Goal: Register for event/course

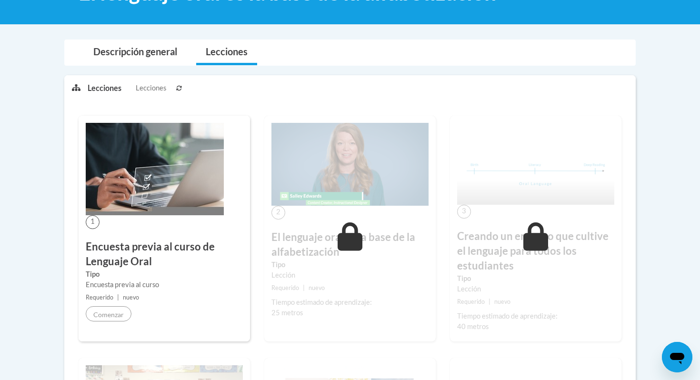
scroll to position [181, 0]
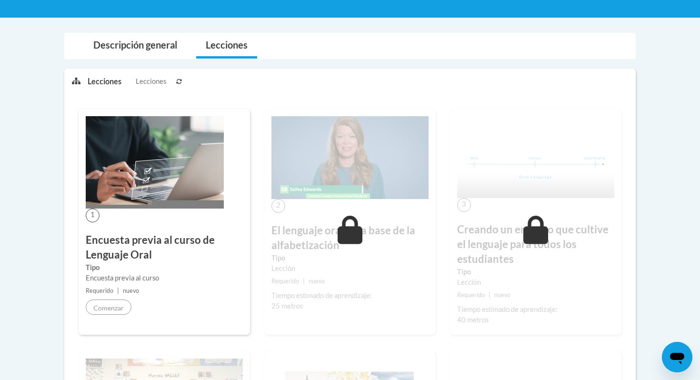
click at [361, 180] on img at bounding box center [350, 157] width 157 height 83
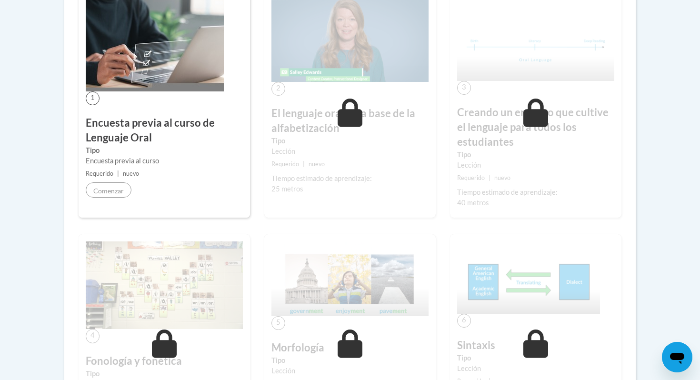
scroll to position [60, 0]
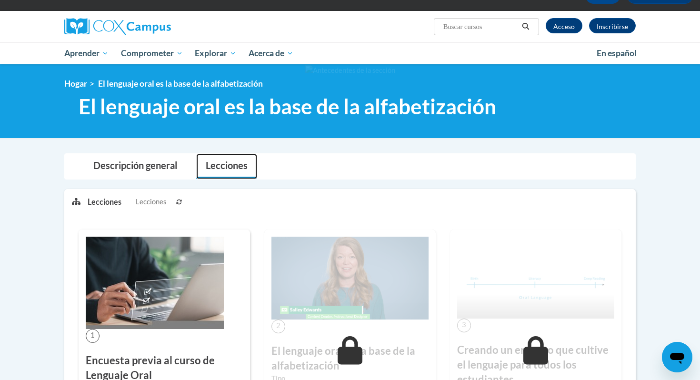
click at [225, 169] on font "Lecciones" at bounding box center [227, 165] width 42 height 11
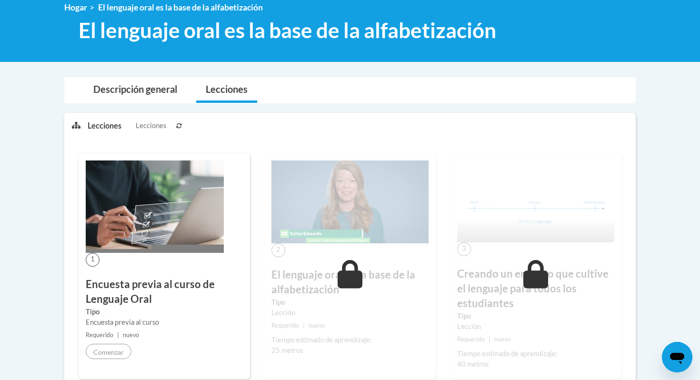
scroll to position [137, 0]
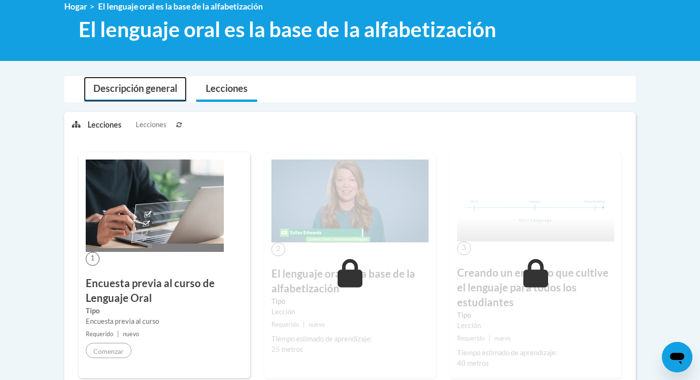
click at [151, 94] on link "Descripción general" at bounding box center [135, 89] width 103 height 25
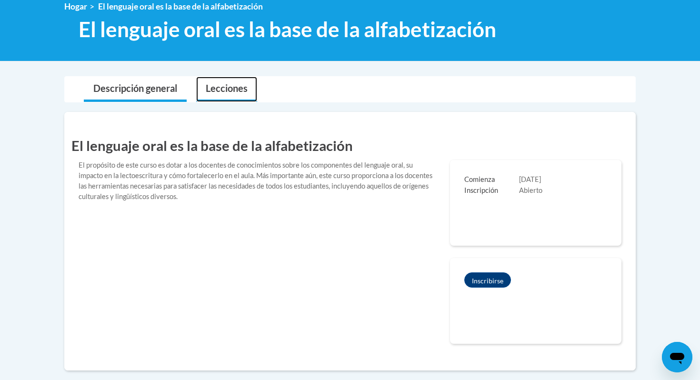
click at [226, 91] on font "Lecciones" at bounding box center [227, 87] width 42 height 11
click at [235, 85] on font "Lecciones" at bounding box center [227, 87] width 42 height 11
click at [495, 182] on span "Comienza" at bounding box center [491, 180] width 55 height 10
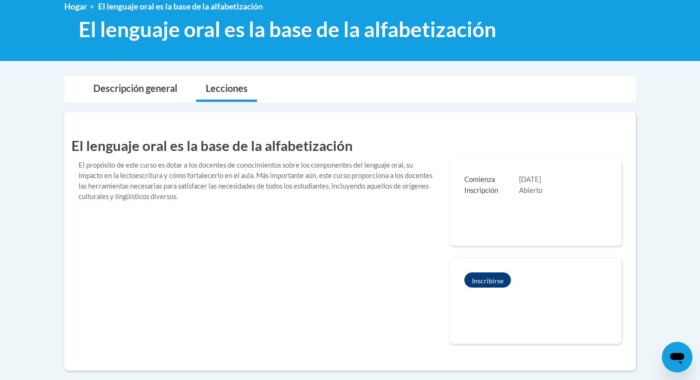
click at [524, 187] on font "Abierto" at bounding box center [530, 190] width 23 height 8
click at [474, 186] on font "Inscripción" at bounding box center [481, 190] width 34 height 8
click at [487, 284] on font "Inscribirse" at bounding box center [487, 281] width 31 height 8
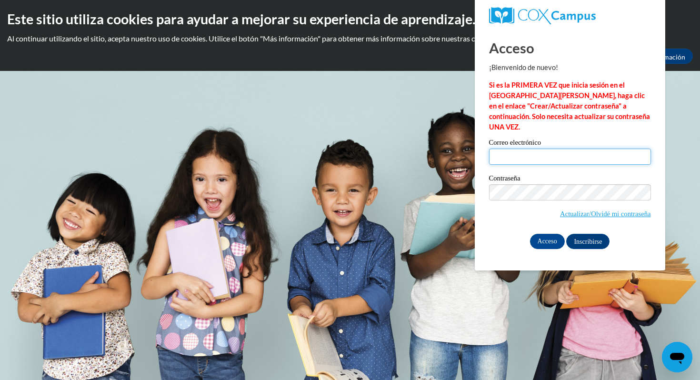
click at [523, 149] on input "Correo electrónico" at bounding box center [570, 157] width 162 height 16
type input "ruthsepulveda29@gmail.com"
click at [543, 234] on input "Acceso" at bounding box center [547, 241] width 35 height 15
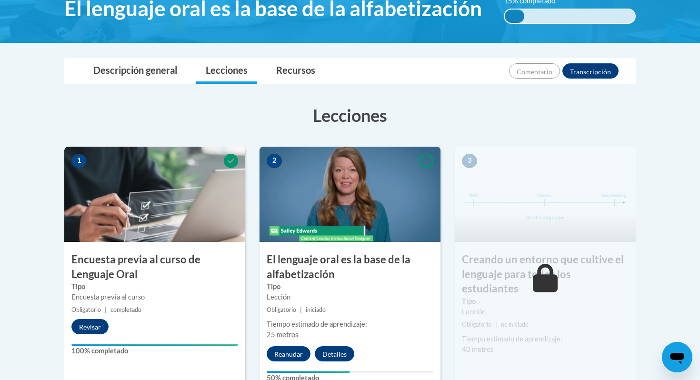
scroll to position [182, 0]
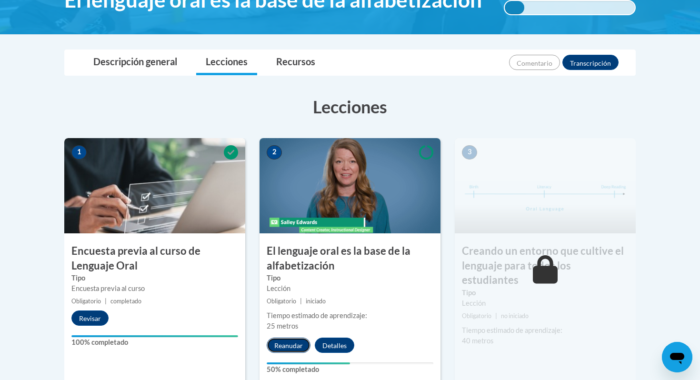
click at [292, 347] on font "Reanudar" at bounding box center [288, 346] width 29 height 8
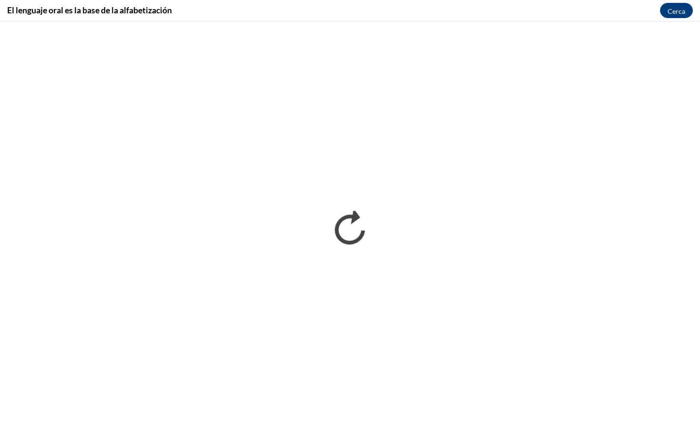
scroll to position [0, 0]
